Goal: Task Accomplishment & Management: Use online tool/utility

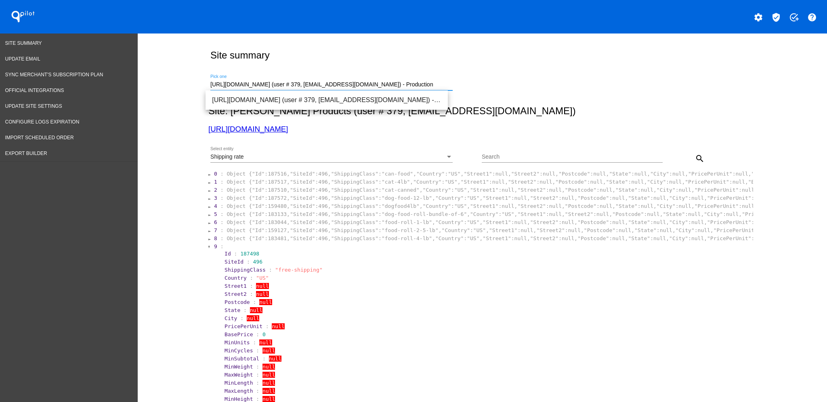
click at [439, 83] on input "[URL][DOMAIN_NAME] (user # 379, [EMAIL_ADDRESS][DOMAIN_NAME]) - Production" at bounding box center [331, 85] width 242 height 6
drag, startPoint x: 437, startPoint y: 83, endPoint x: 210, endPoint y: 96, distance: 228.0
click at [183, 83] on div "Site summary [URL][DOMAIN_NAME] (user # 379, [EMAIL_ADDRESS][DOMAIN_NAME]) - Pr…" at bounding box center [482, 303] width 689 height 540
click at [235, 94] on span "[URL][DOMAIN_NAME] (user # 113580, [EMAIL_ADDRESS][DOMAIN_NAME]) - Production" at bounding box center [326, 99] width 229 height 19
type input "[URL][DOMAIN_NAME] (user # 113580, [EMAIL_ADDRESS][DOMAIN_NAME]) - Production"
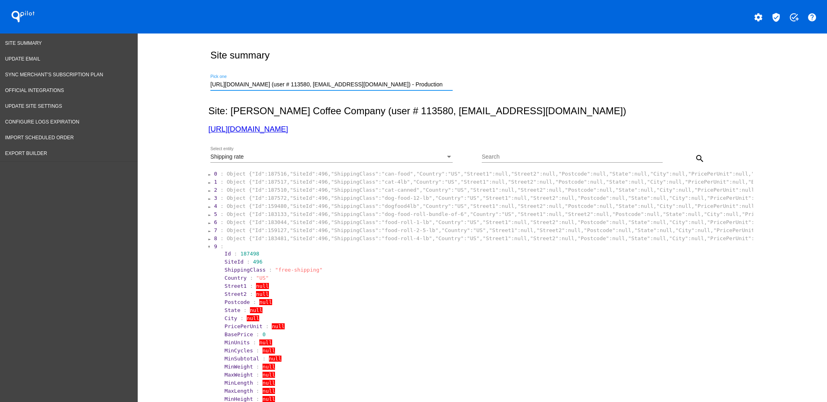
click at [323, 161] on div "Shipping rate Select entity" at bounding box center [331, 155] width 242 height 16
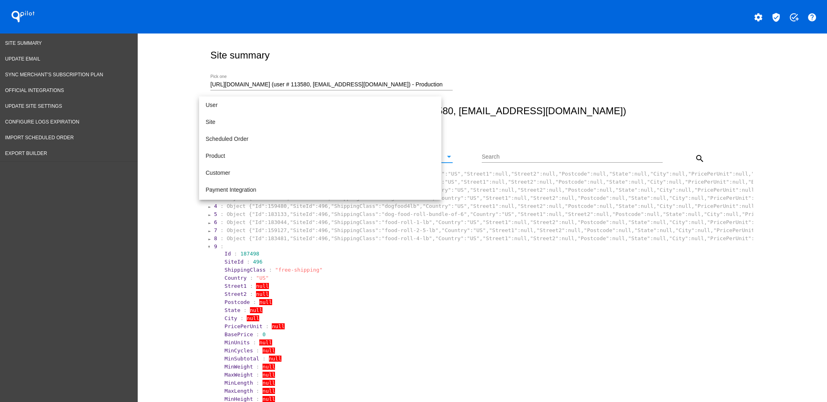
scroll to position [83, 0]
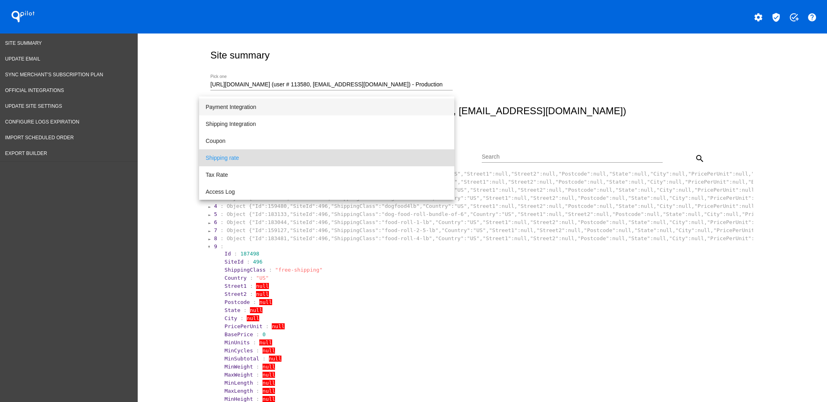
click at [308, 107] on span "Payment Integration" at bounding box center [326, 106] width 242 height 17
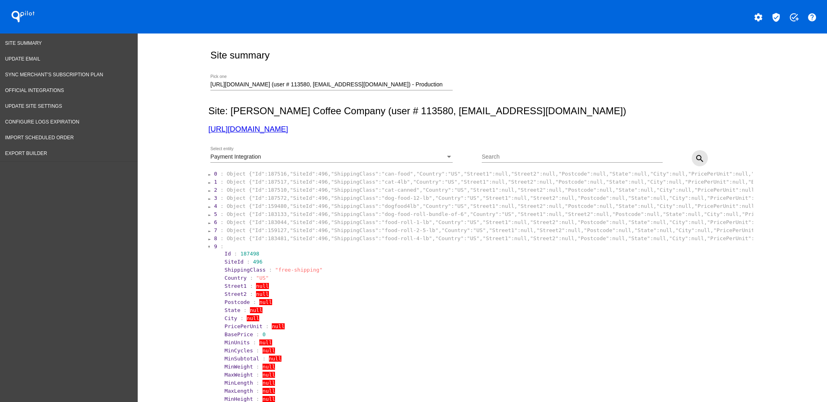
click at [695, 154] on mat-icon "search" at bounding box center [700, 159] width 10 height 10
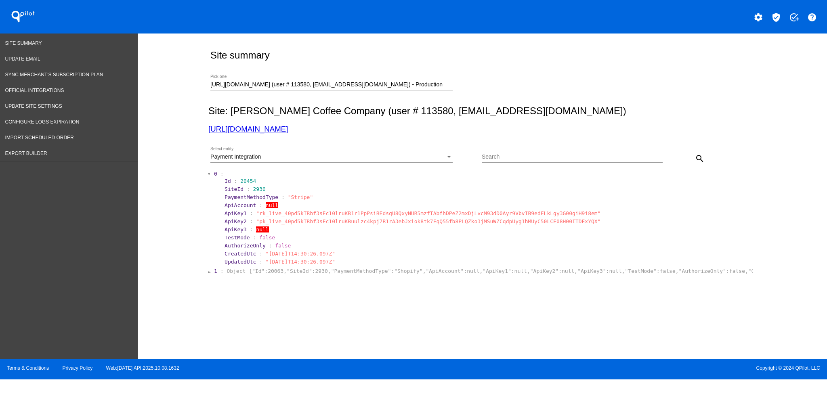
drag, startPoint x: 265, startPoint y: 252, endPoint x: 334, endPoint y: 253, distance: 69.0
click at [334, 253] on span ""[DATE]T14:30:26.097Z"" at bounding box center [300, 254] width 69 height 6
copy span "[DATE]T14:30:26.097Z"
